Goal: Task Accomplishment & Management: Use online tool/utility

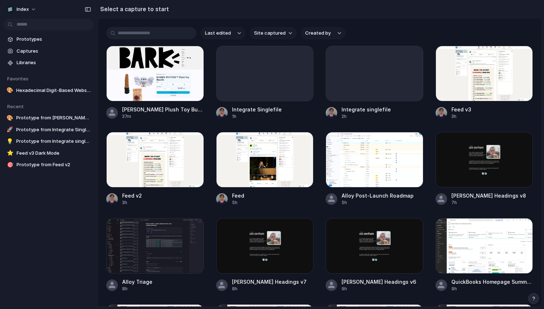
click at [217, 32] on span "Last edited" at bounding box center [218, 33] width 26 height 7
click at [217, 32] on div "Last edited Last created Alphabetical" at bounding box center [272, 154] width 544 height 309
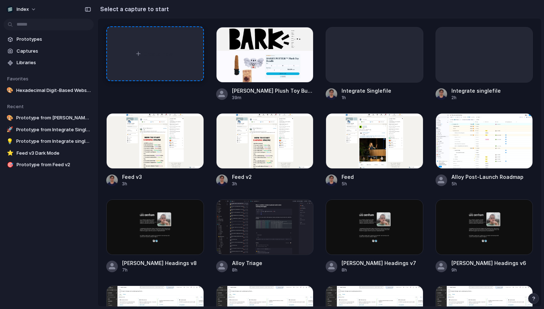
click at [126, 48] on div "Create new" at bounding box center [155, 53] width 98 height 55
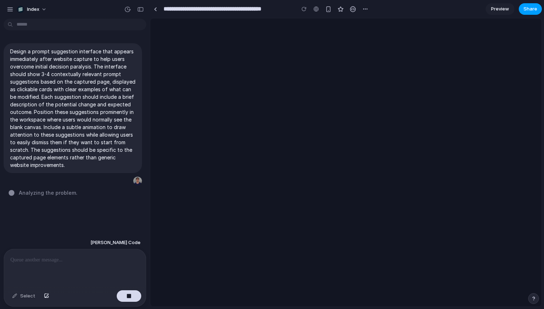
click at [529, 7] on span "Share" at bounding box center [531, 8] width 14 height 7
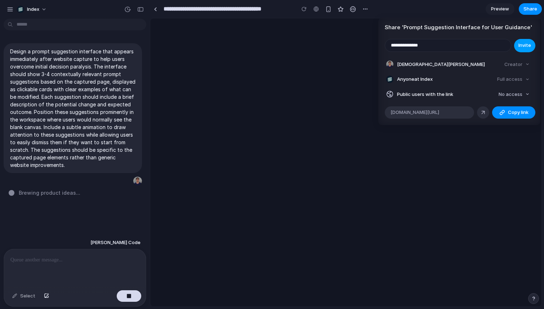
type input "**********"
click at [521, 48] on span "Invite" at bounding box center [525, 45] width 13 height 7
click at [268, 69] on div "Share ' Prompt Suggestion Interface for User Guidance ' Invite Christian Iacull…" at bounding box center [272, 154] width 544 height 309
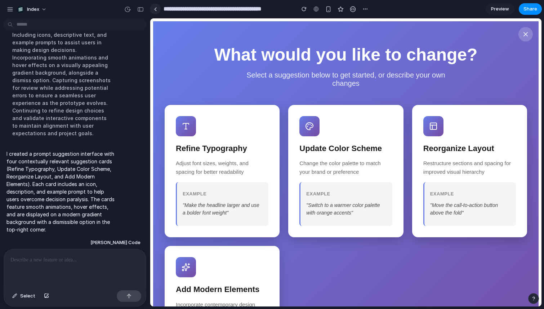
click at [155, 9] on div at bounding box center [155, 9] width 3 height 4
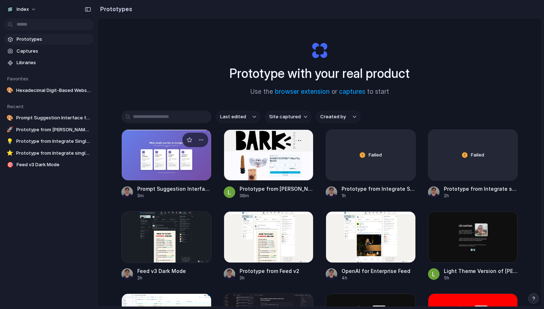
click at [153, 144] on div at bounding box center [166, 154] width 90 height 51
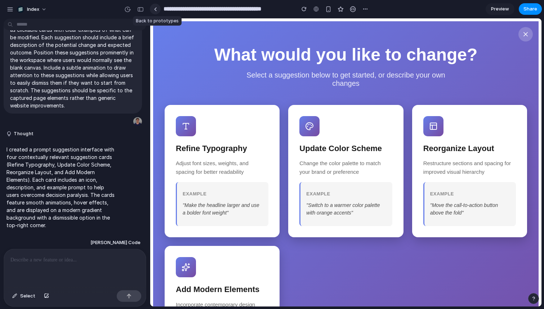
click at [158, 9] on link at bounding box center [155, 9] width 11 height 11
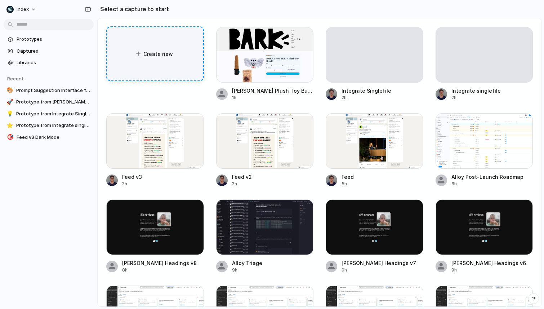
click at [158, 67] on div "Create new" at bounding box center [155, 53] width 98 height 55
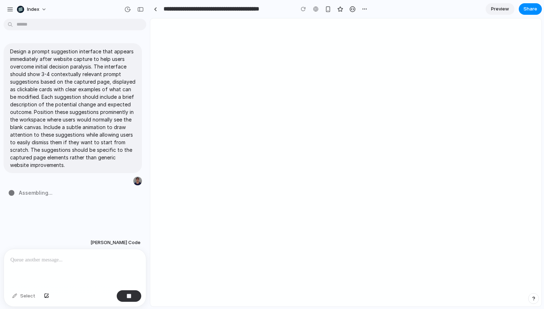
drag, startPoint x: 243, startPoint y: 271, endPoint x: 162, endPoint y: 309, distance: 89.2
click at [241, 272] on div at bounding box center [345, 162] width 391 height 288
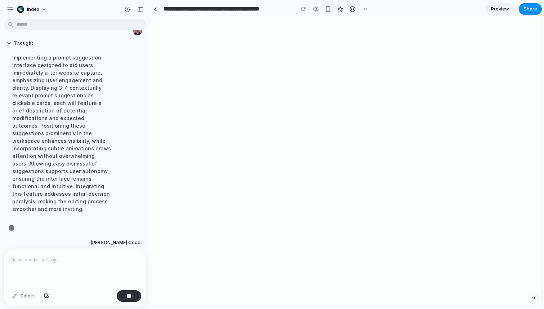
scroll to position [150, 0]
click at [157, 11] on link at bounding box center [155, 9] width 11 height 11
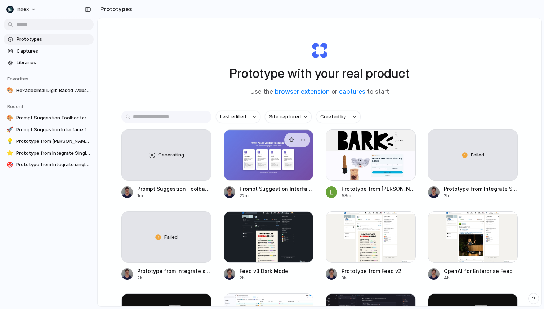
click at [236, 146] on div at bounding box center [269, 154] width 90 height 51
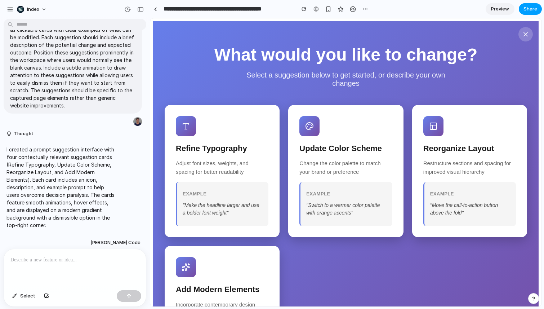
click at [533, 5] on button "Share" at bounding box center [530, 9] width 23 height 12
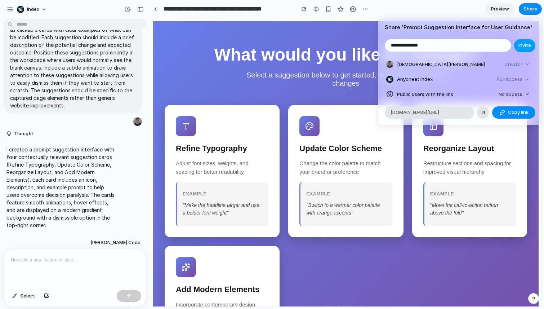
type input "**********"
click at [518, 46] on button "Invite" at bounding box center [524, 45] width 21 height 13
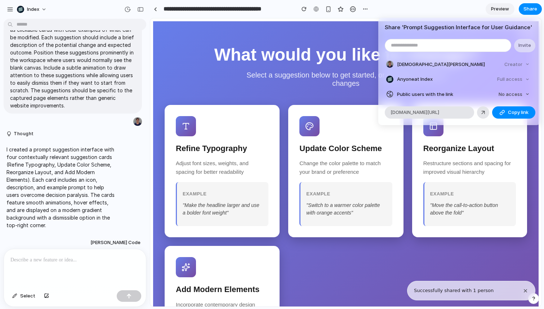
click at [439, 3] on div "Share ' Prompt Suggestion Interface for User Guidance ' Invite Christian Iacull…" at bounding box center [272, 154] width 544 height 309
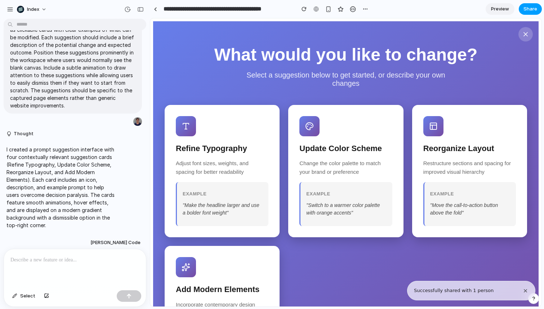
click at [526, 13] on button "Share" at bounding box center [530, 9] width 23 height 12
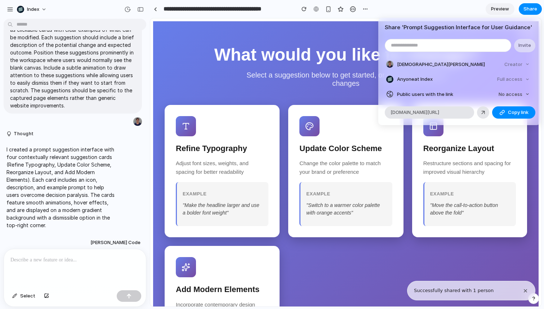
click at [256, 12] on div "Share ' Prompt Suggestion Interface for User Guidance ' Invite Christian Iacull…" at bounding box center [272, 154] width 544 height 309
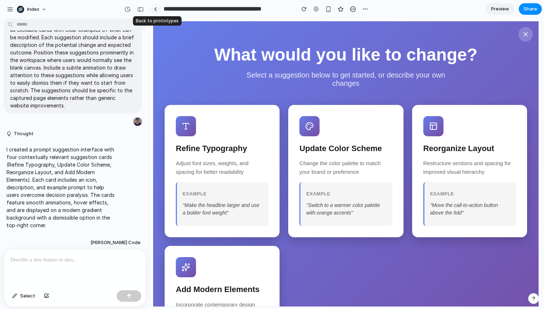
click at [156, 5] on link at bounding box center [155, 9] width 11 height 11
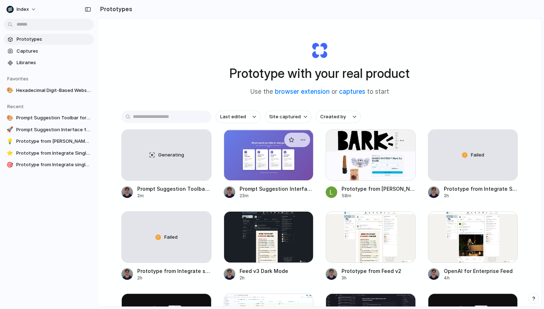
scroll to position [88, 0]
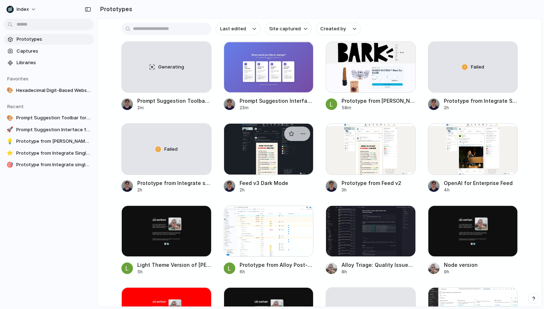
click at [239, 143] on div at bounding box center [269, 148] width 90 height 51
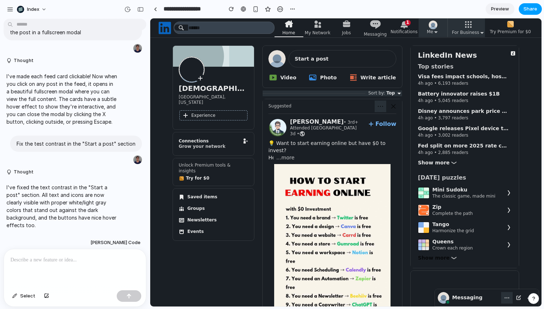
click at [533, 3] on button "Share" at bounding box center [530, 9] width 23 height 12
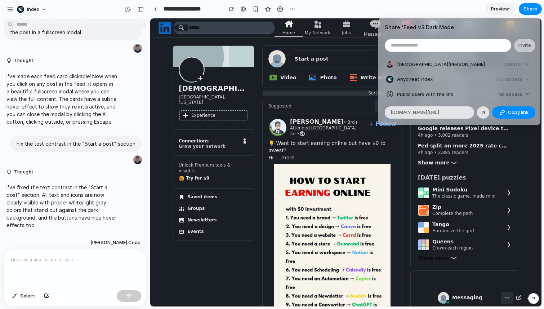
click at [433, 49] on input "email" at bounding box center [448, 45] width 126 height 12
type input "**********"
click at [529, 53] on article "**********" at bounding box center [459, 71] width 162 height 107
click at [527, 48] on span "Invite" at bounding box center [525, 45] width 13 height 7
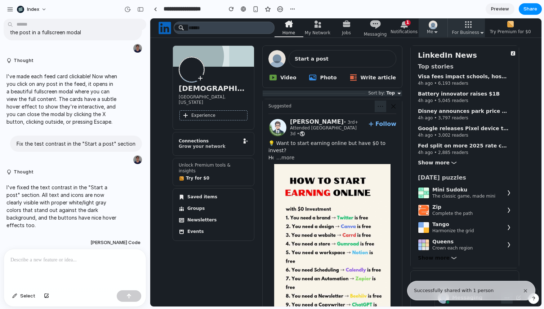
click at [159, 9] on div "Share ' Feed v3 Dark Mode ' Invite Christian Iacullo Creator Anyone at Index Fu…" at bounding box center [272, 154] width 544 height 309
click at [156, 9] on div at bounding box center [155, 9] width 3 height 4
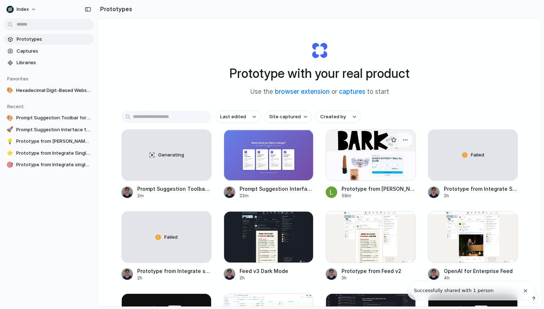
click at [351, 171] on div at bounding box center [371, 154] width 90 height 51
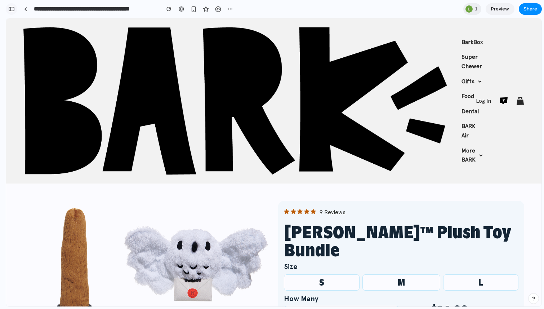
click at [14, 9] on div "button" at bounding box center [11, 8] width 6 height 5
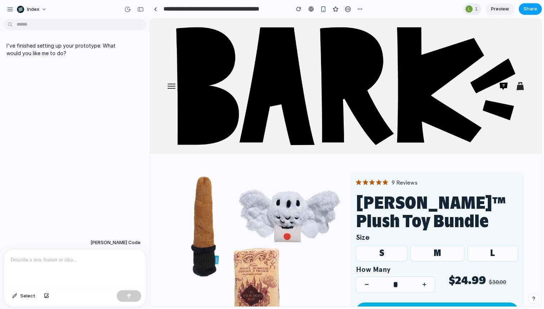
click at [531, 8] on span "Share" at bounding box center [531, 8] width 14 height 7
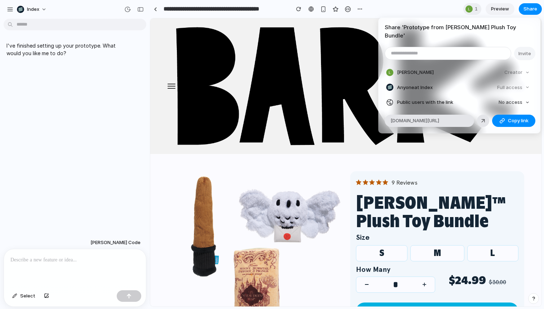
click at [417, 47] on input "email" at bounding box center [448, 53] width 126 height 12
type input "**********"
click at [519, 52] on div "**********" at bounding box center [459, 53] width 149 height 13
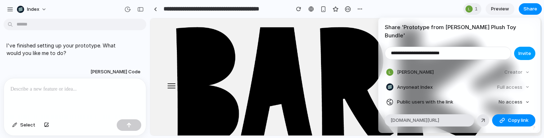
click at [528, 50] on span "Invite" at bounding box center [525, 53] width 13 height 7
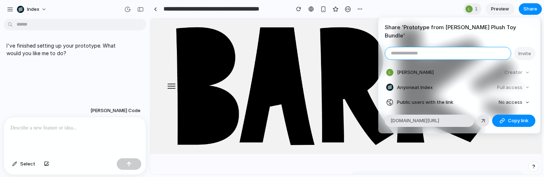
click at [438, 51] on input "email" at bounding box center [448, 53] width 126 height 12
type input "**********"
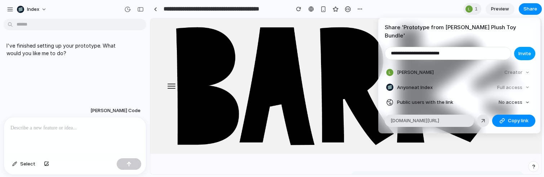
click at [527, 50] on span "Invite" at bounding box center [525, 53] width 13 height 7
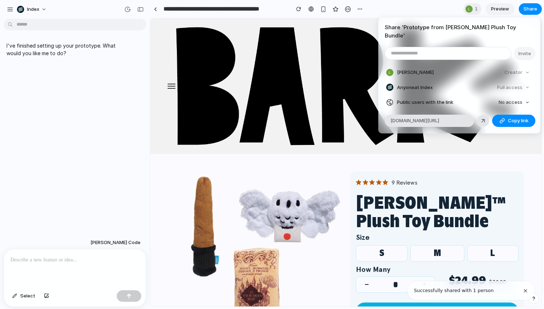
click at [34, 5] on div "Share ' Prototype from Harry Potter Plush Toy Bundle ' Invite Leosha Trushin Cr…" at bounding box center [272, 154] width 544 height 309
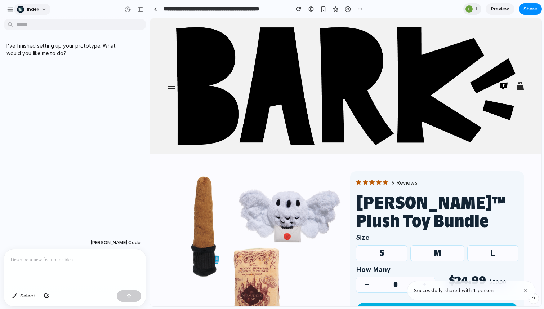
click at [36, 7] on span "Index" at bounding box center [33, 9] width 12 height 7
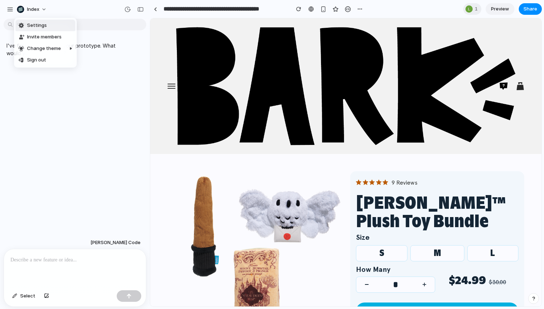
click at [38, 20] on li "Settings" at bounding box center [45, 26] width 60 height 12
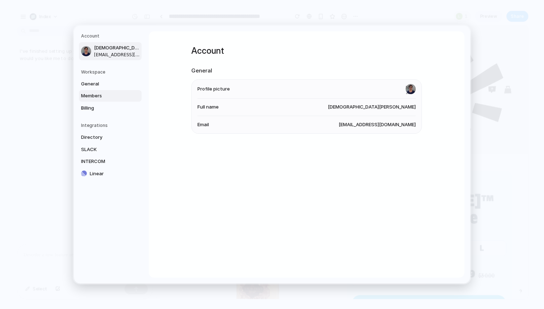
click at [96, 97] on span "Members" at bounding box center [104, 95] width 46 height 7
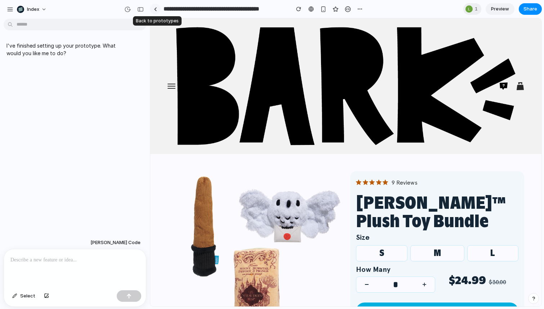
click at [156, 7] on div at bounding box center [155, 9] width 3 height 4
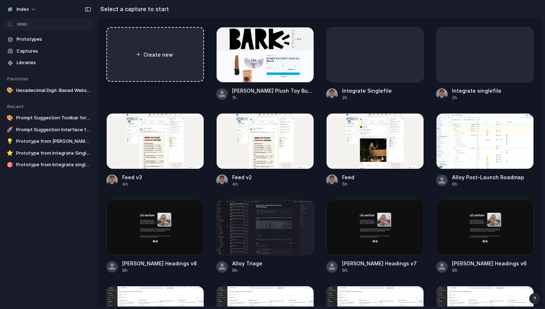
click at [173, 65] on div "Create new" at bounding box center [155, 54] width 98 height 55
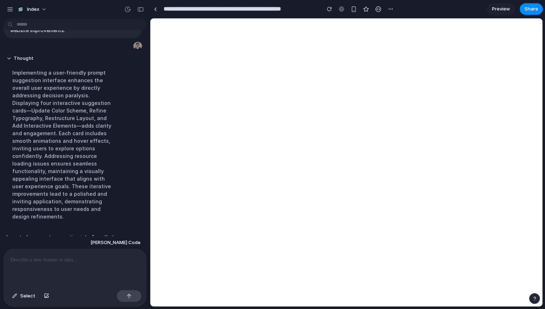
scroll to position [241, 0]
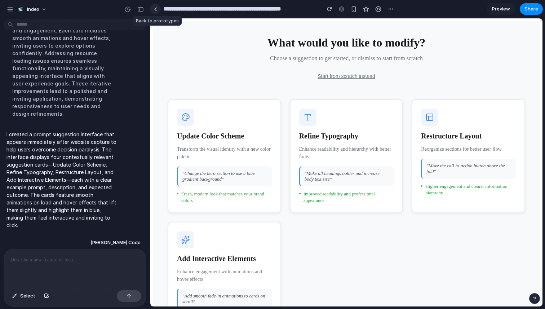
click at [155, 9] on div at bounding box center [155, 9] width 3 height 4
